Goal: Task Accomplishment & Management: Manage account settings

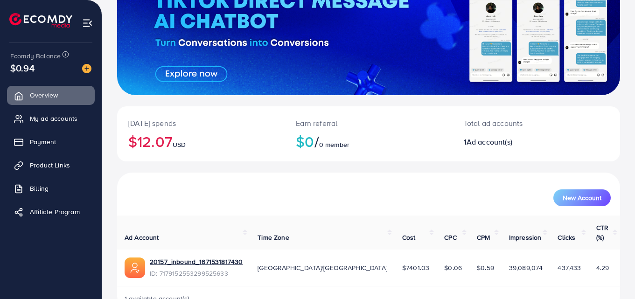
scroll to position [106, 0]
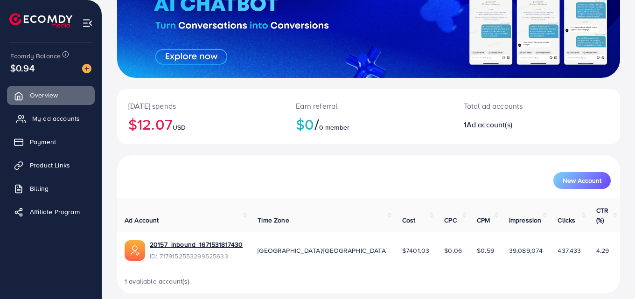
click at [69, 124] on link "My ad accounts" at bounding box center [51, 118] width 88 height 19
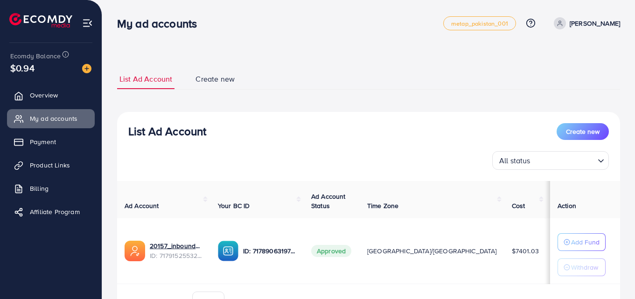
click at [225, 83] on span "Create new" at bounding box center [215, 79] width 39 height 11
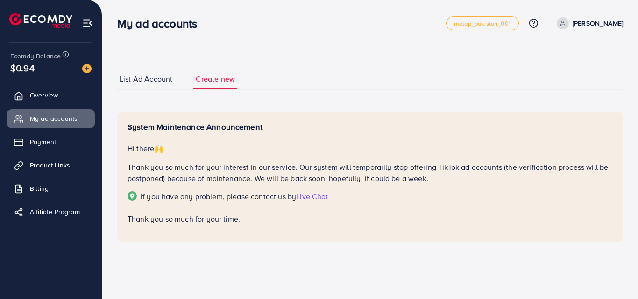
click at [148, 81] on span "List Ad Account" at bounding box center [146, 79] width 53 height 11
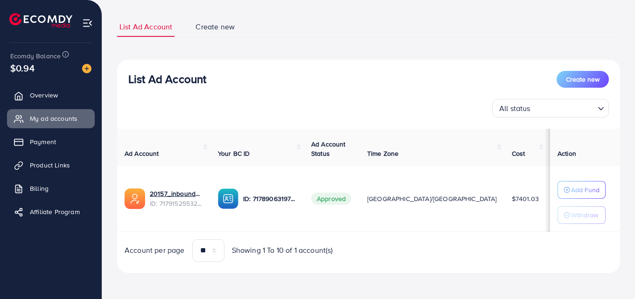
scroll to position [55, 0]
click at [576, 82] on button "Create new" at bounding box center [583, 79] width 52 height 17
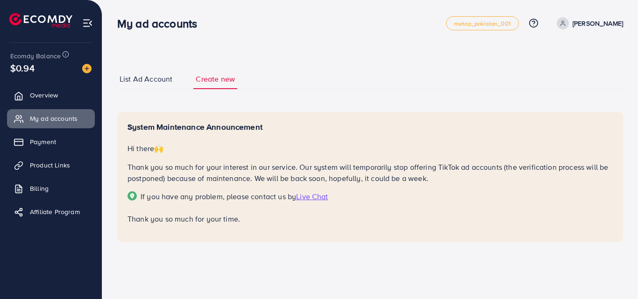
click at [146, 82] on span "List Ad Account" at bounding box center [146, 79] width 53 height 11
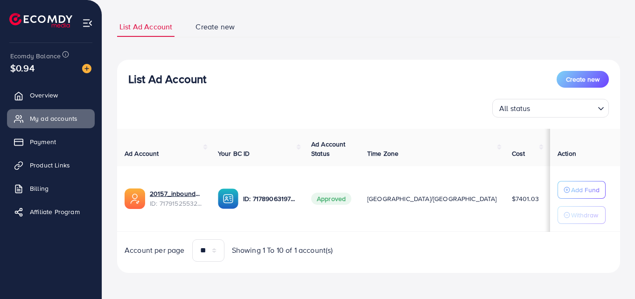
scroll to position [55, 0]
drag, startPoint x: 388, startPoint y: 226, endPoint x: 422, endPoint y: 224, distance: 33.7
click at [422, 224] on tr "20157_inbound_1671531817430 ID: 7179152553299525633 ID: 7178906319750234114 App…" at bounding box center [447, 199] width 661 height 66
click at [414, 232] on div "Ad Account Your BC ID Ad Account Status Time Zone Cost Balance Auto top-up Thre…" at bounding box center [368, 195] width 503 height 133
drag, startPoint x: 400, startPoint y: 232, endPoint x: 483, endPoint y: 243, distance: 84.2
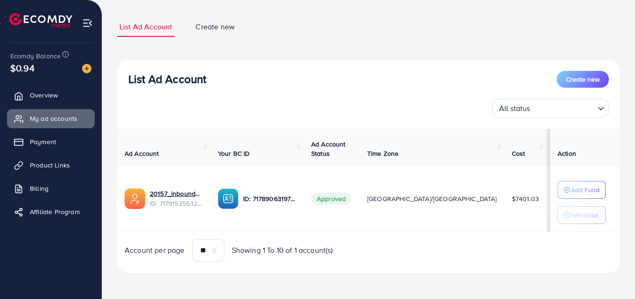
click at [483, 243] on div "Ad Account Your BC ID Ad Account Status Time Zone Cost Balance Auto top-up Thre…" at bounding box center [368, 195] width 503 height 133
click at [57, 101] on link "Overview" at bounding box center [51, 95] width 88 height 19
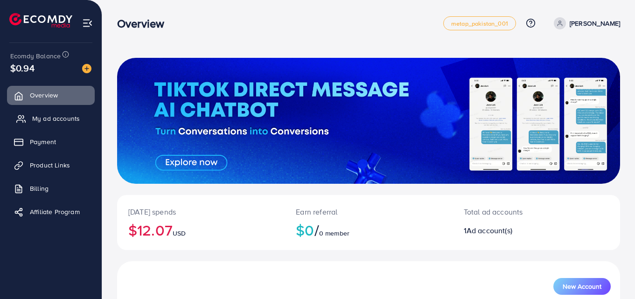
click at [52, 118] on span "My ad accounts" at bounding box center [56, 118] width 48 height 9
